Goal: Communication & Community: Connect with others

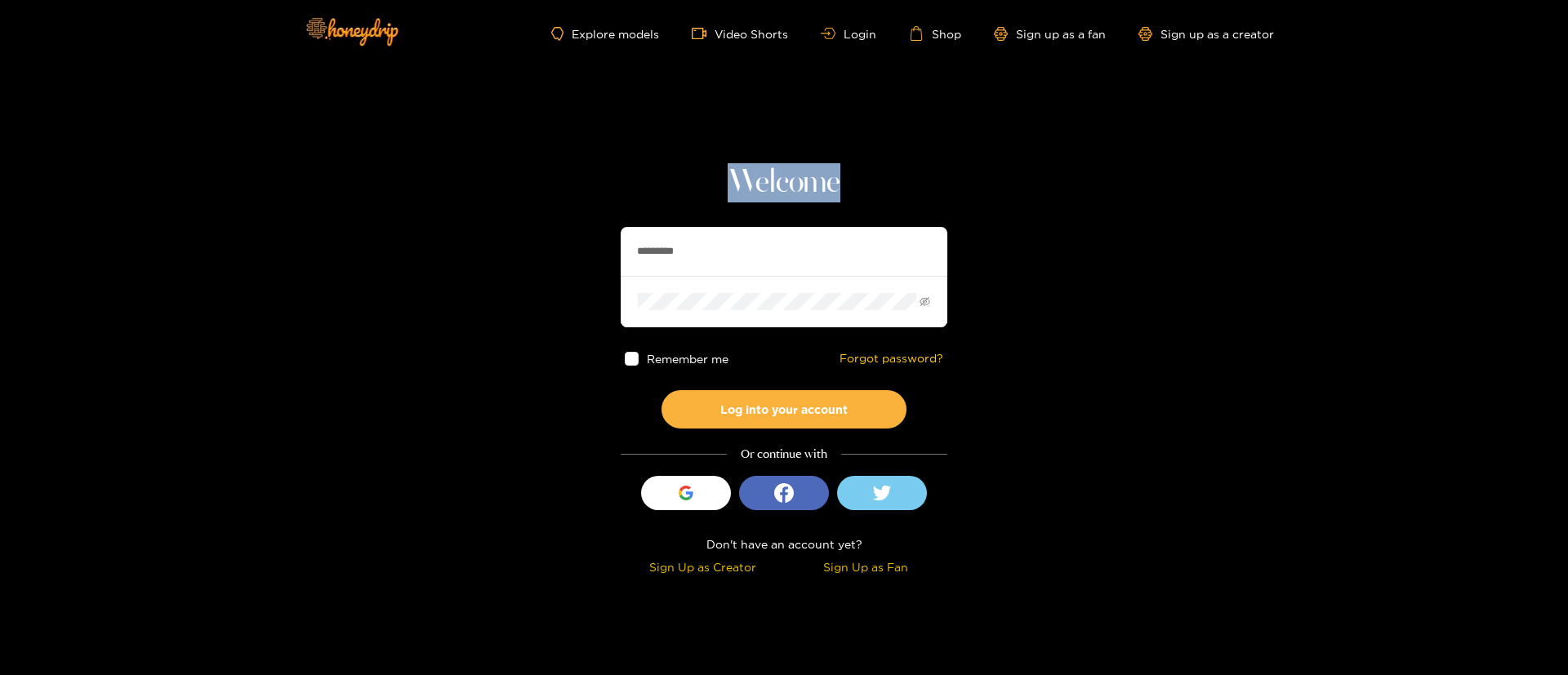
drag, startPoint x: 721, startPoint y: 172, endPoint x: 936, endPoint y: 176, distance: 215.0
click at [935, 175] on h1 "Welcome" at bounding box center [784, 183] width 327 height 39
click at [936, 176] on h1 "Welcome" at bounding box center [784, 183] width 327 height 39
click at [719, 194] on h1 "Welcome" at bounding box center [784, 183] width 327 height 39
click at [737, 185] on h1 "Welcome" at bounding box center [784, 183] width 327 height 39
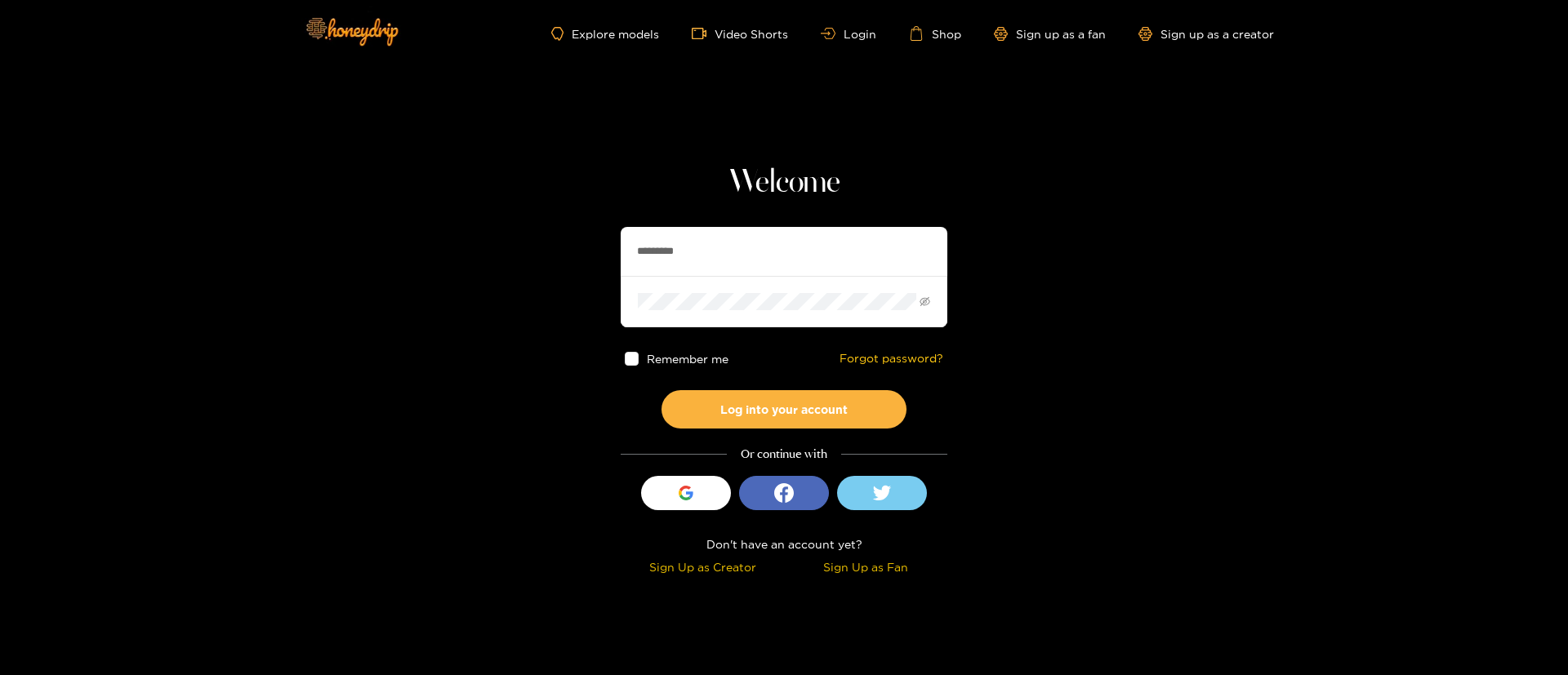
click at [773, 168] on h1 "Welcome" at bounding box center [784, 183] width 327 height 39
click at [722, 183] on h1 "Welcome" at bounding box center [784, 183] width 327 height 39
drag, startPoint x: 735, startPoint y: 189, endPoint x: 981, endPoint y: 195, distance: 246.1
click at [981, 195] on section "Welcome ********* Remember me Forgot password? Log into your account Or continu…" at bounding box center [784, 290] width 1568 height 581
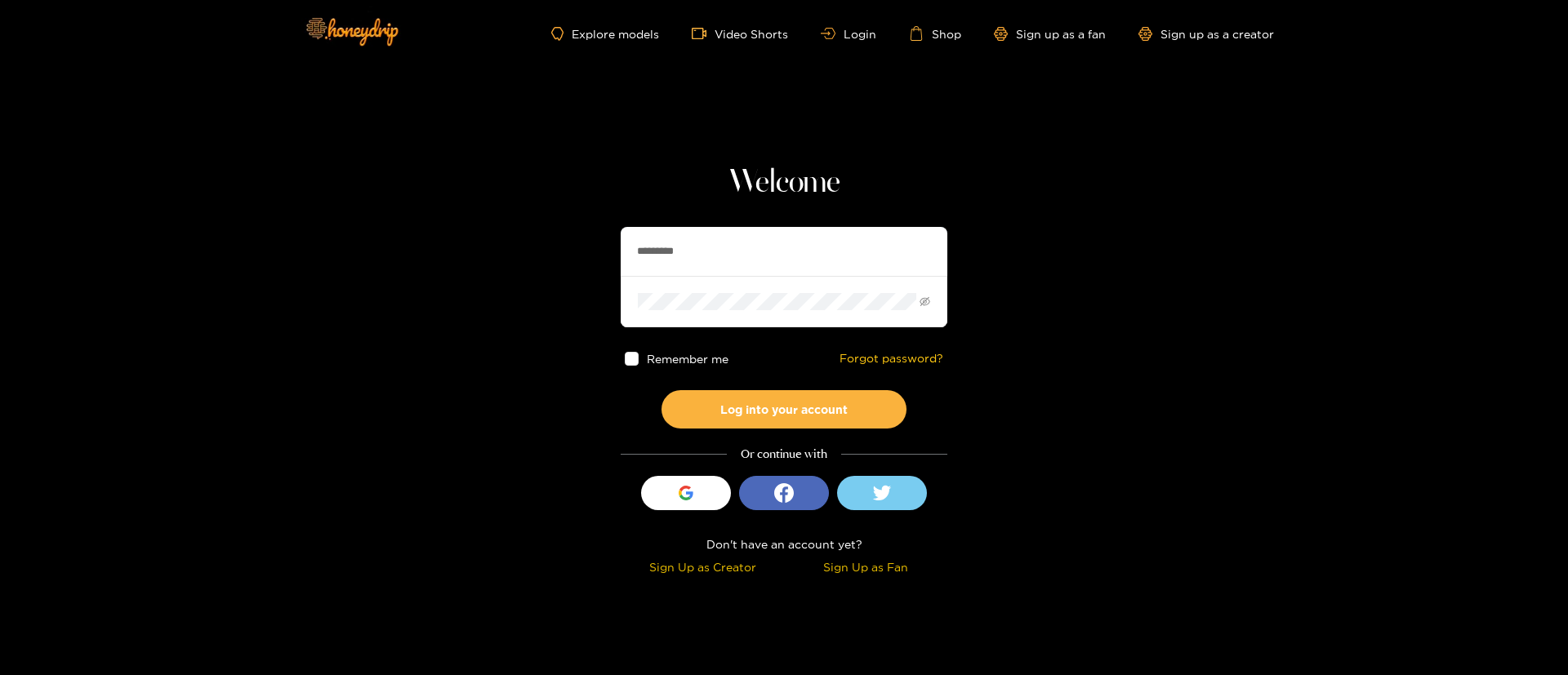
click at [690, 232] on input "*********" at bounding box center [784, 252] width 327 height 49
type input "**********"
click at [823, 410] on button "Log into your account" at bounding box center [784, 409] width 245 height 38
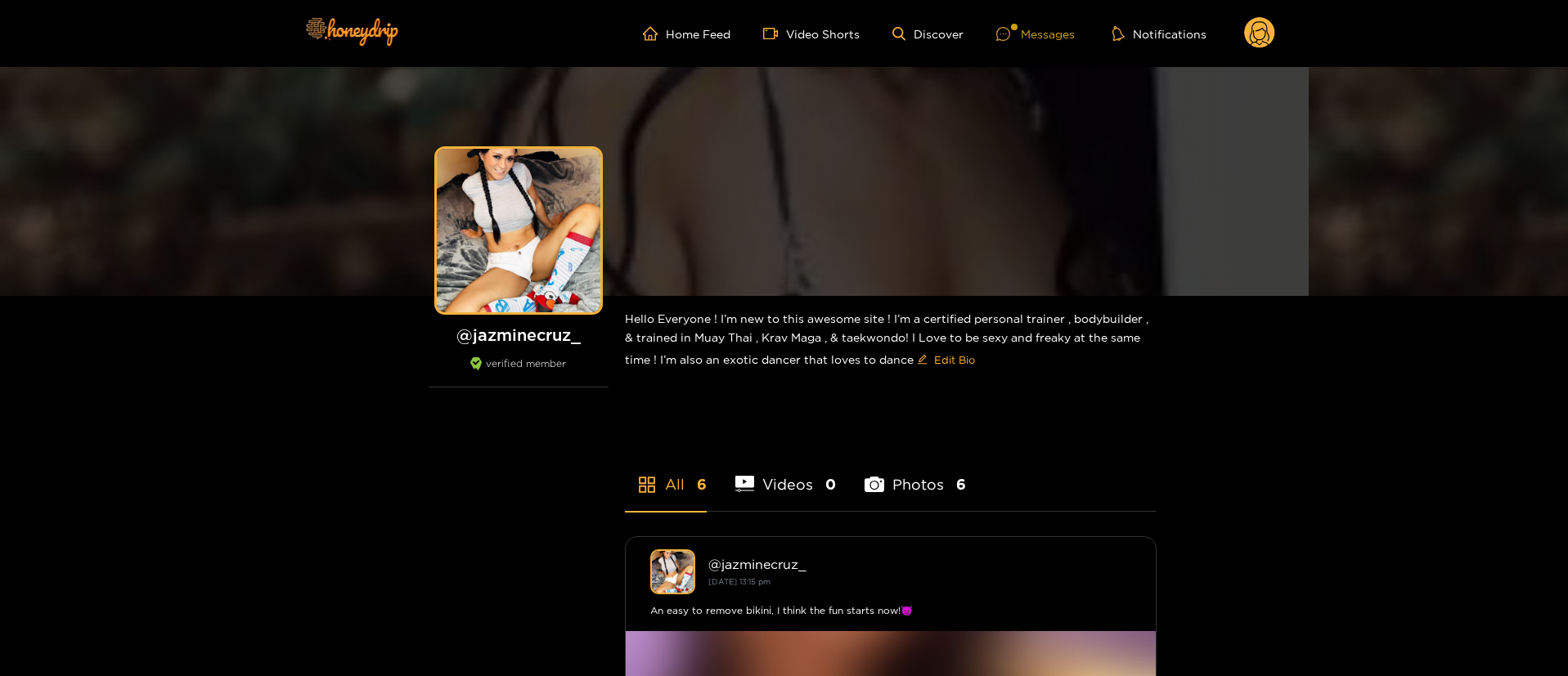
click at [1037, 25] on div "Messages" at bounding box center [1035, 34] width 79 height 19
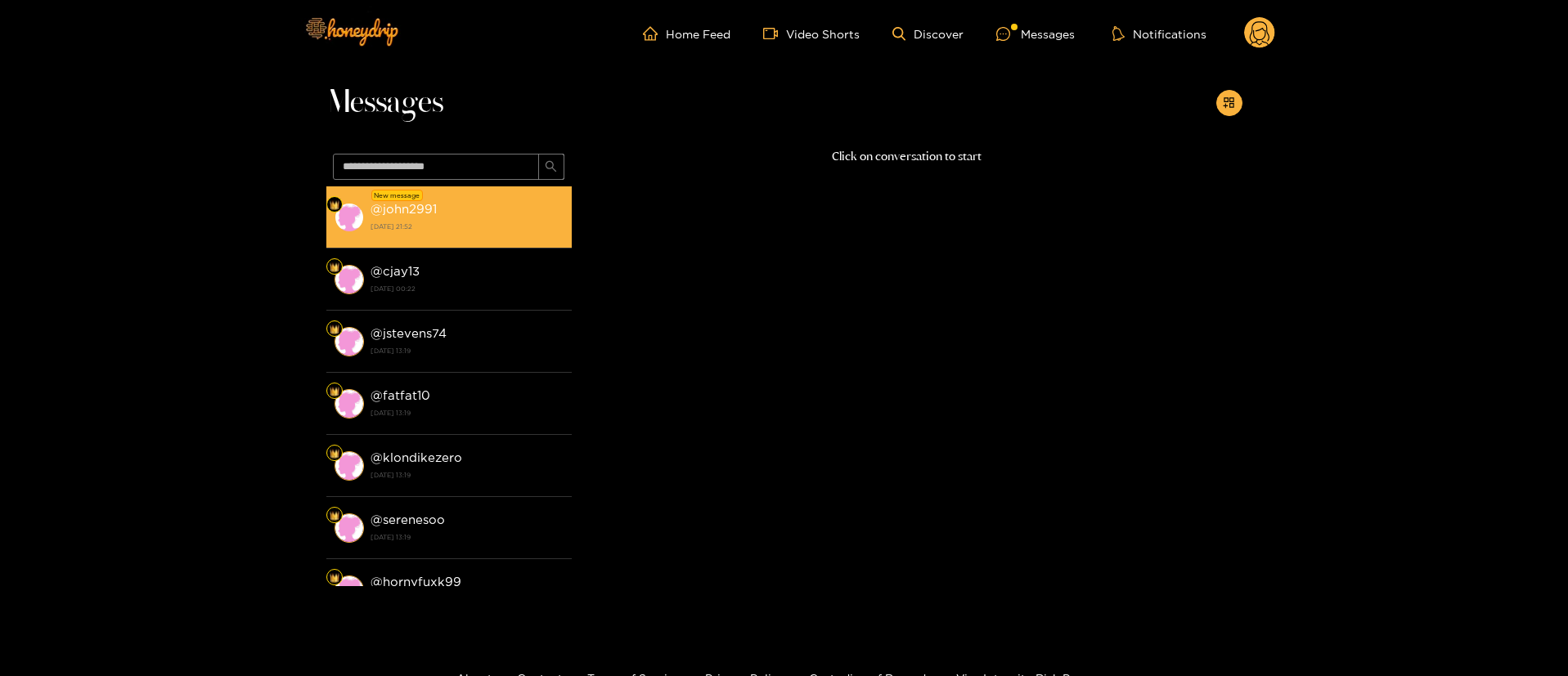
click at [474, 227] on strong "[DATE] 21:52" at bounding box center [467, 226] width 193 height 14
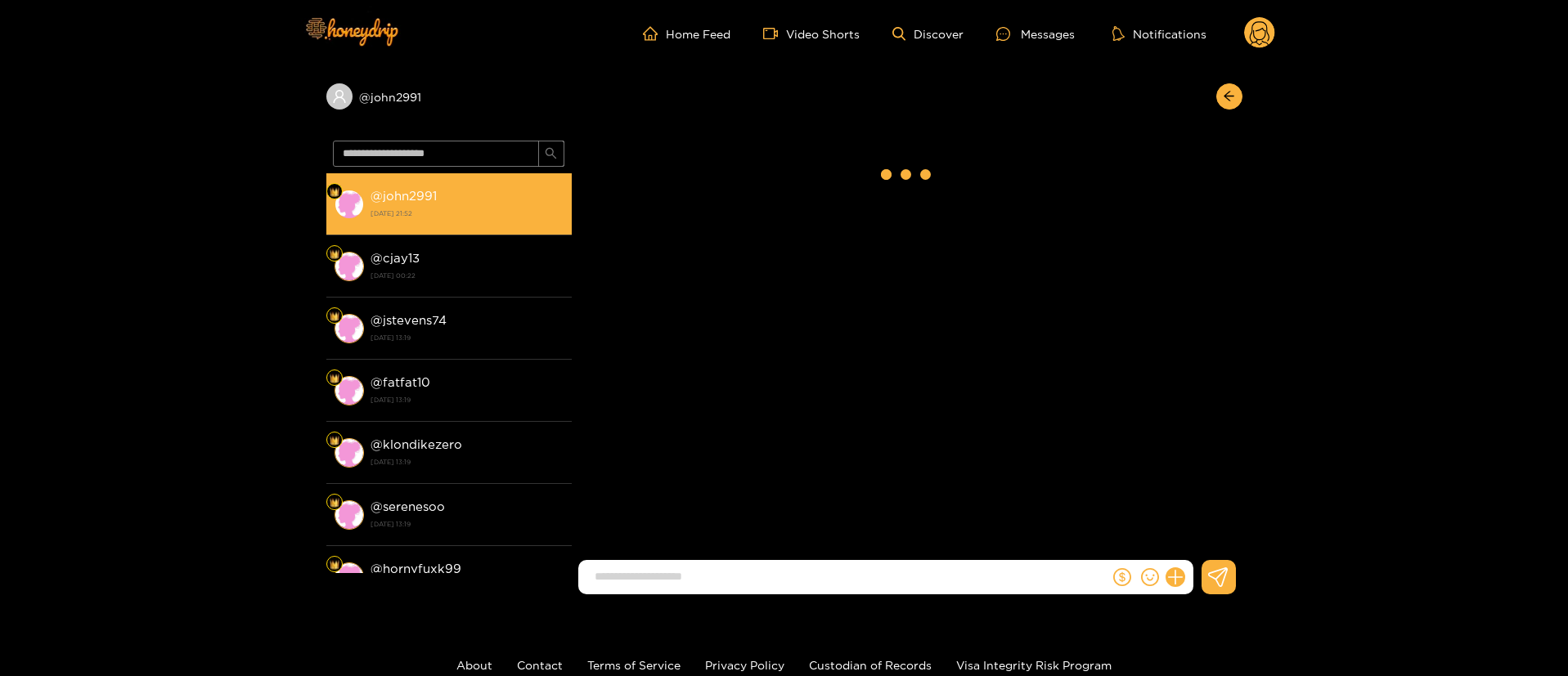
scroll to position [187, 0]
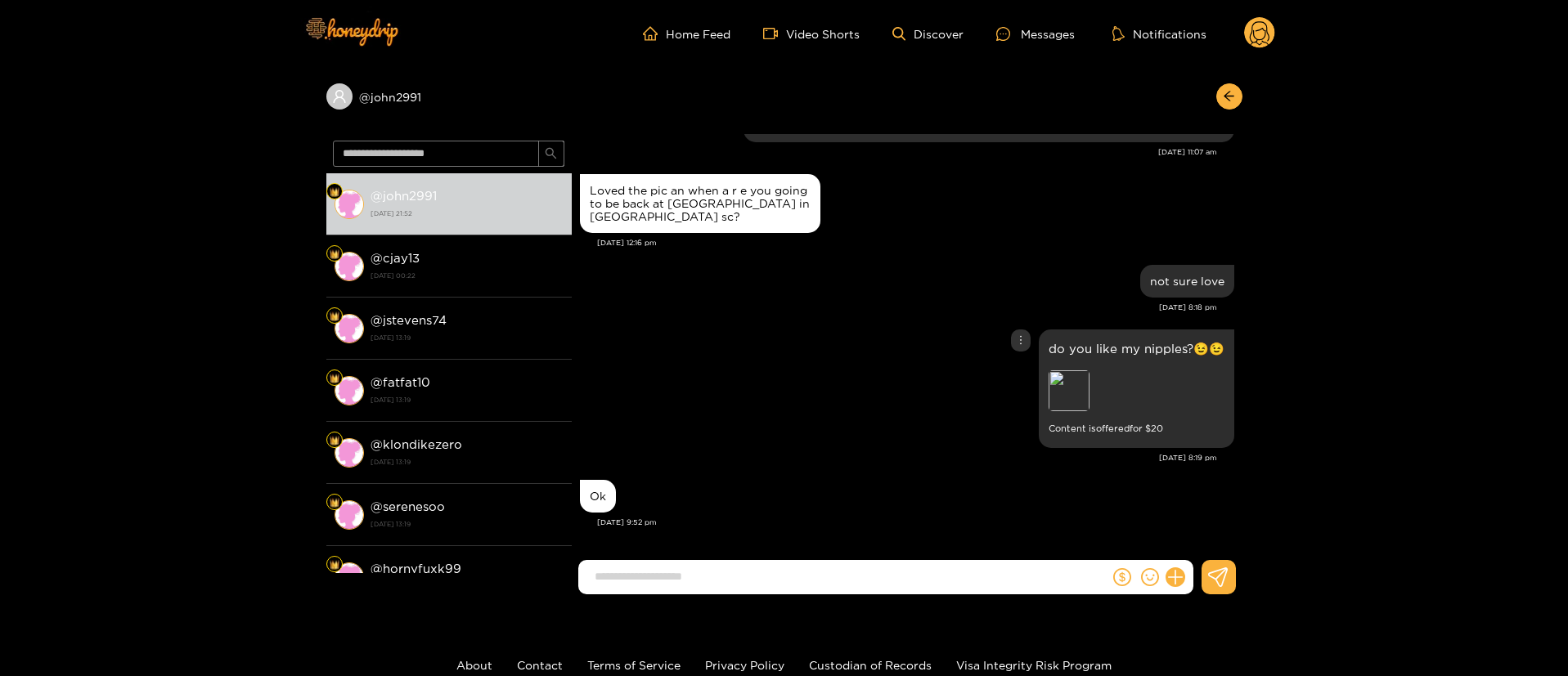
click at [777, 450] on div "do you like my nipples?😉😉 Preview Content is offered for $ 20" at bounding box center [907, 388] width 654 height 126
click at [902, 591] on form at bounding box center [844, 578] width 532 height 35
click at [889, 584] on input at bounding box center [847, 577] width 522 height 27
type input "**********"
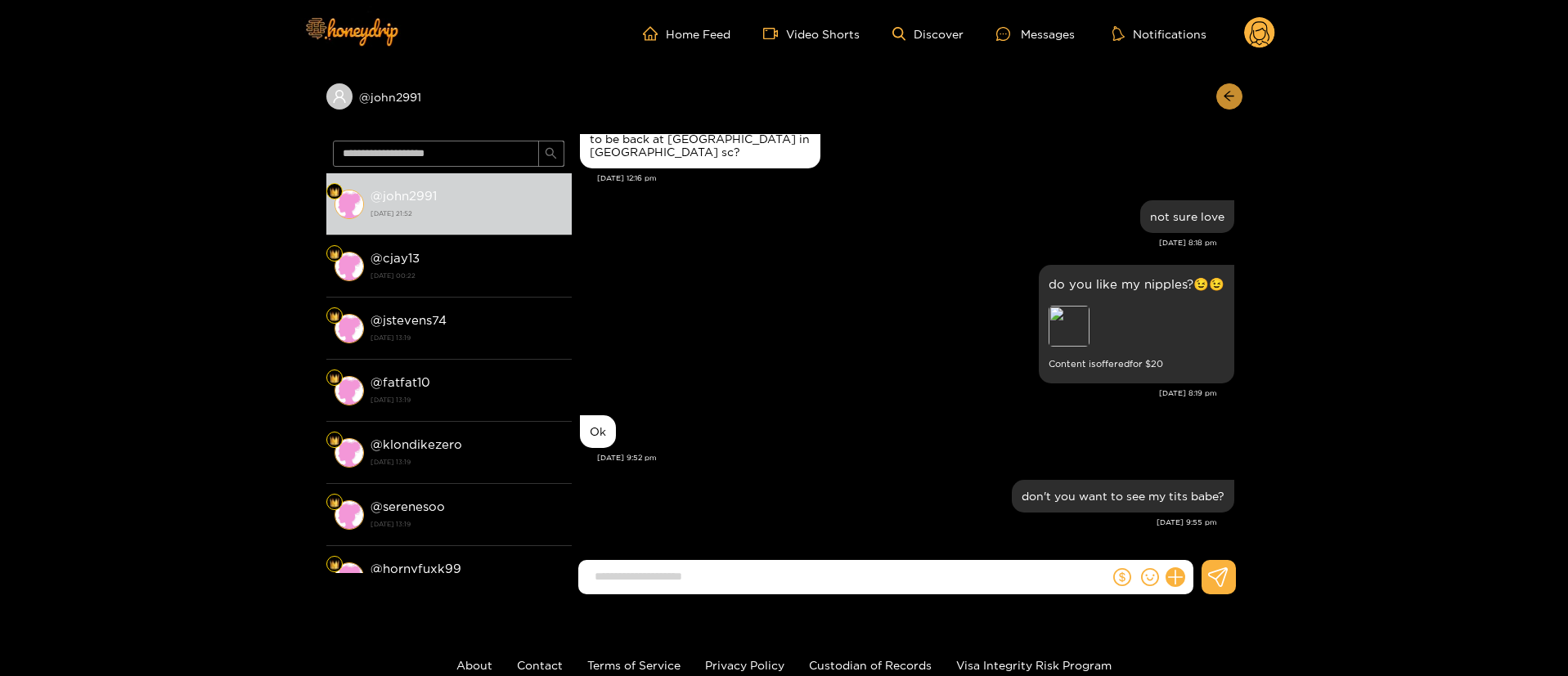
click at [1228, 98] on icon "arrow-left" at bounding box center [1229, 96] width 12 height 12
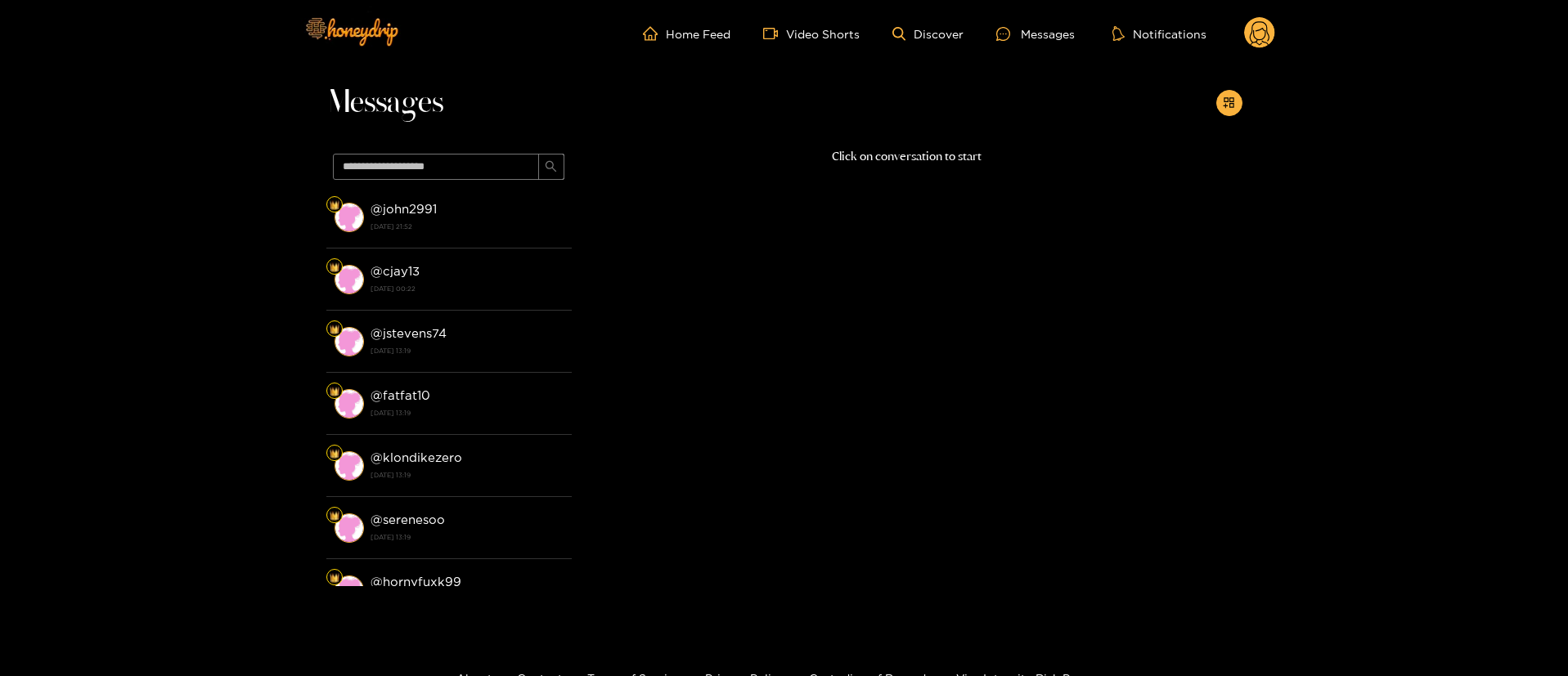
click at [1265, 39] on circle at bounding box center [1259, 32] width 31 height 31
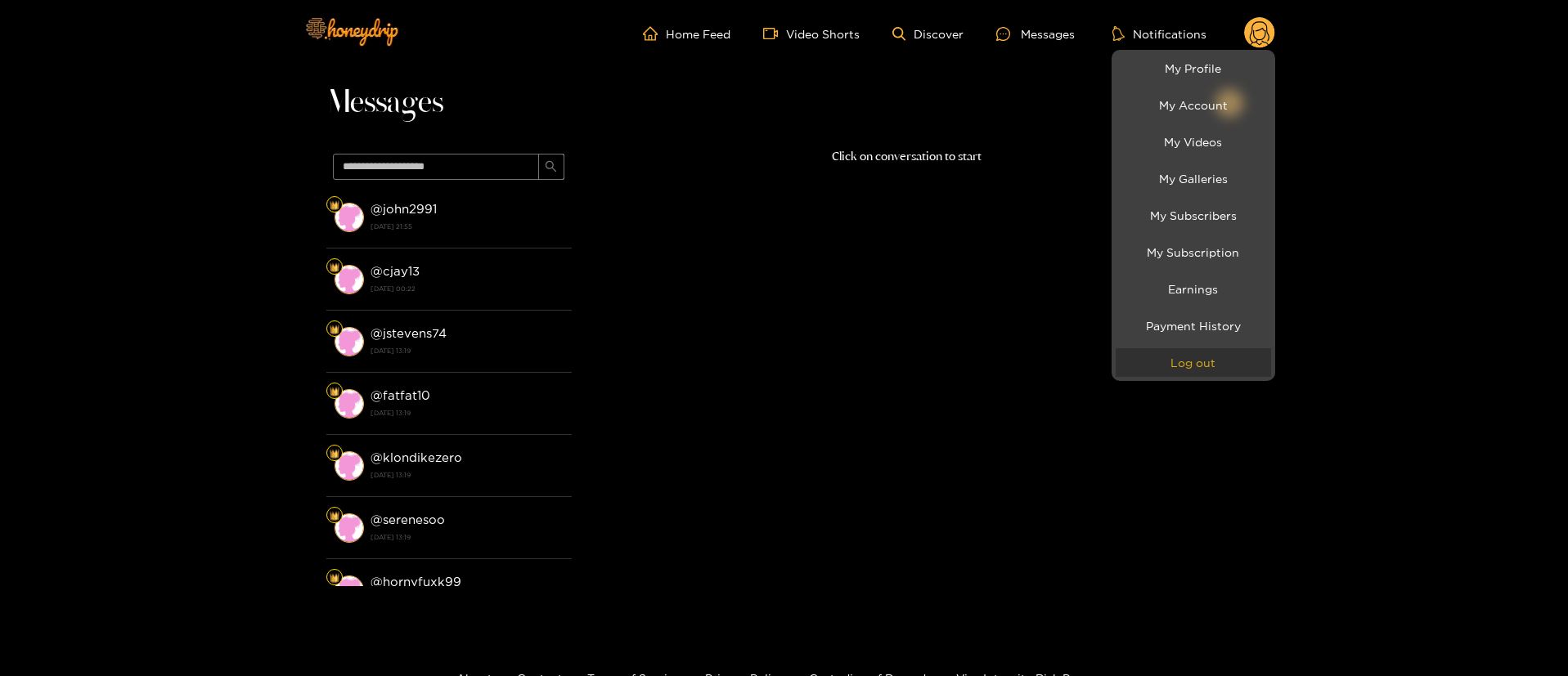
click at [1213, 359] on button "Log out" at bounding box center [1192, 363] width 155 height 29
